Goal: Find specific page/section: Find specific page/section

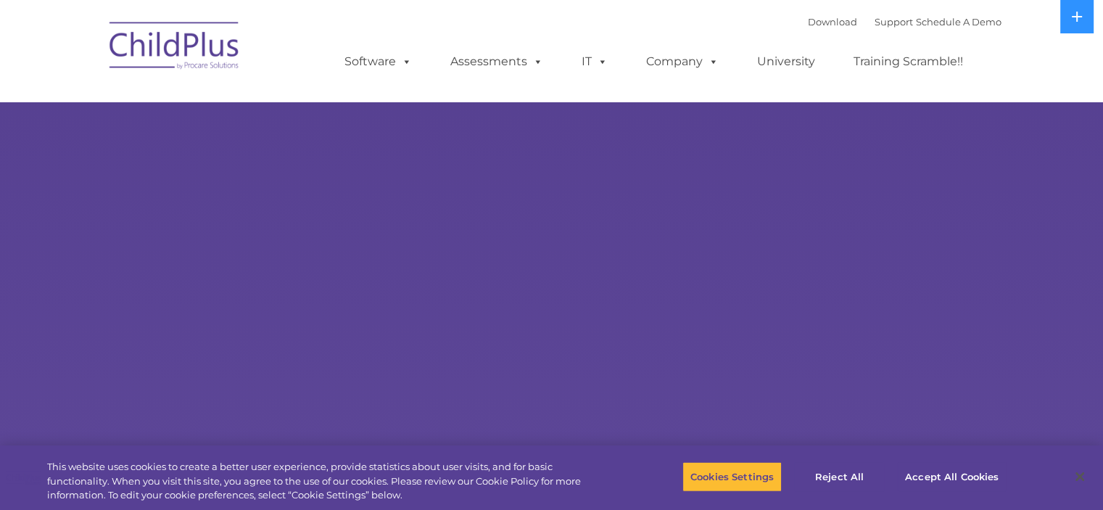
select select "MEDIUM"
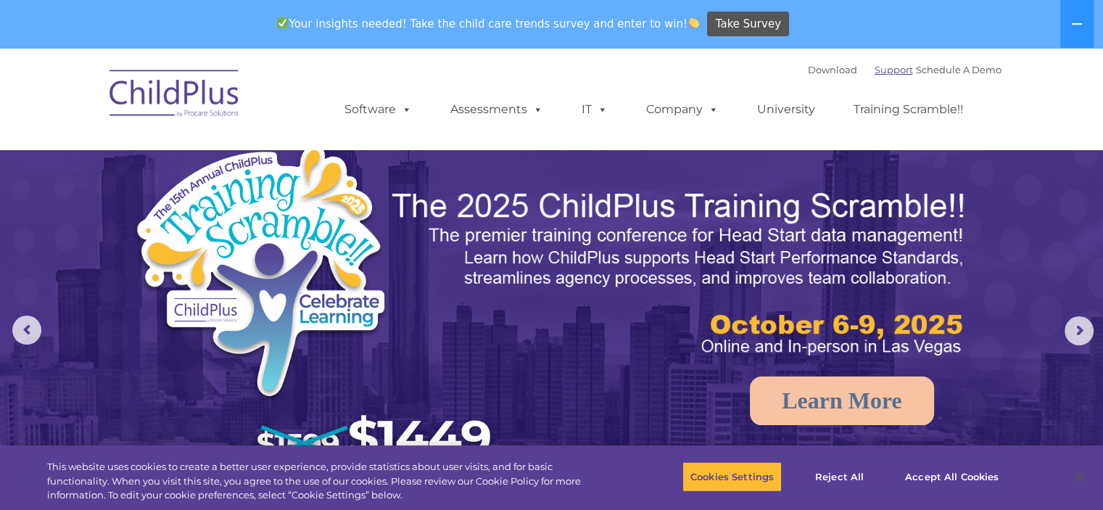
click at [874, 75] on link "Support" at bounding box center [893, 70] width 38 height 12
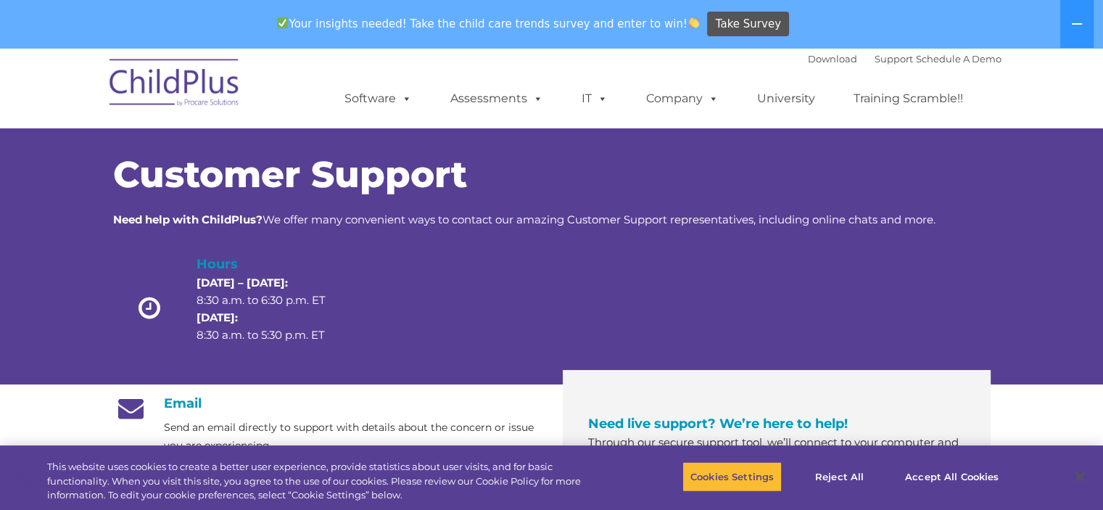
click at [169, 83] on img at bounding box center [174, 85] width 145 height 72
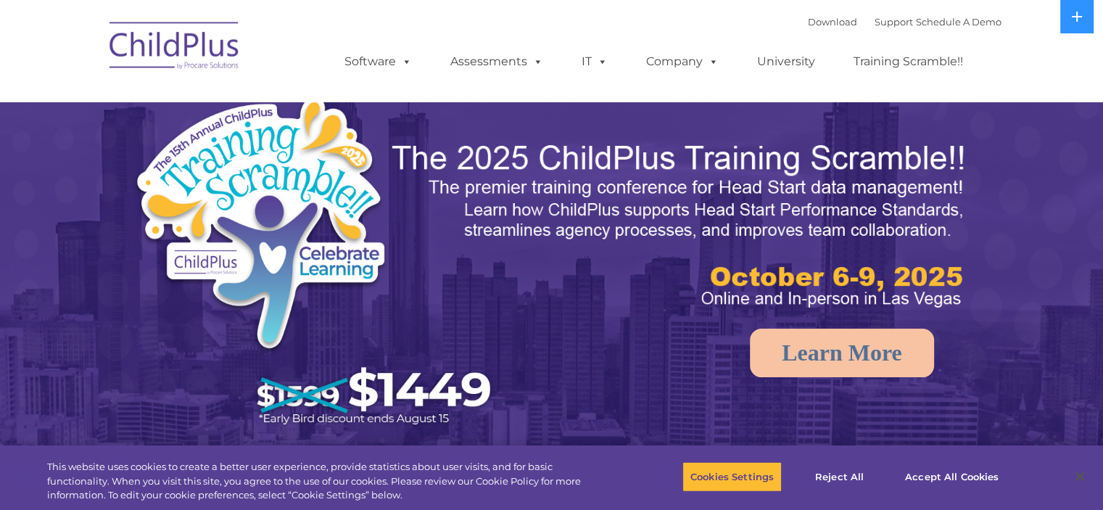
select select "MEDIUM"
